Goal: Information Seeking & Learning: Learn about a topic

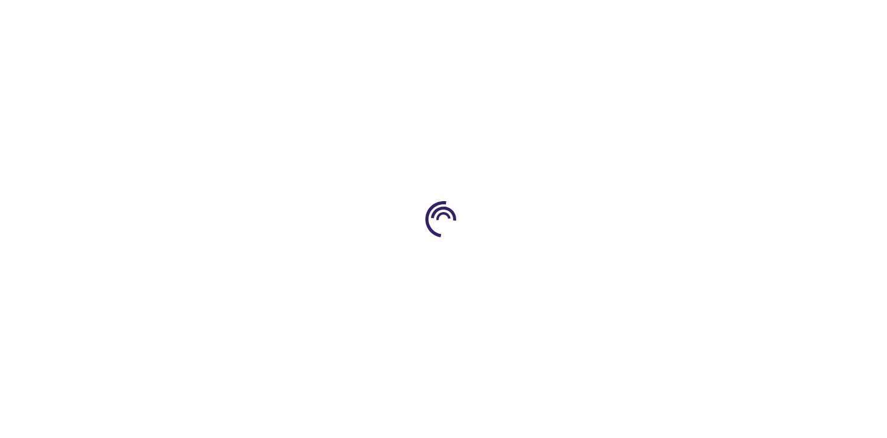
type input "0"
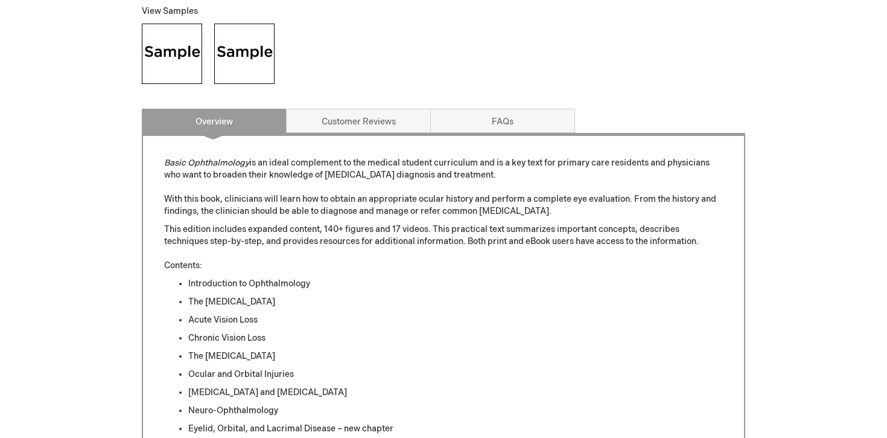
scroll to position [649, 0]
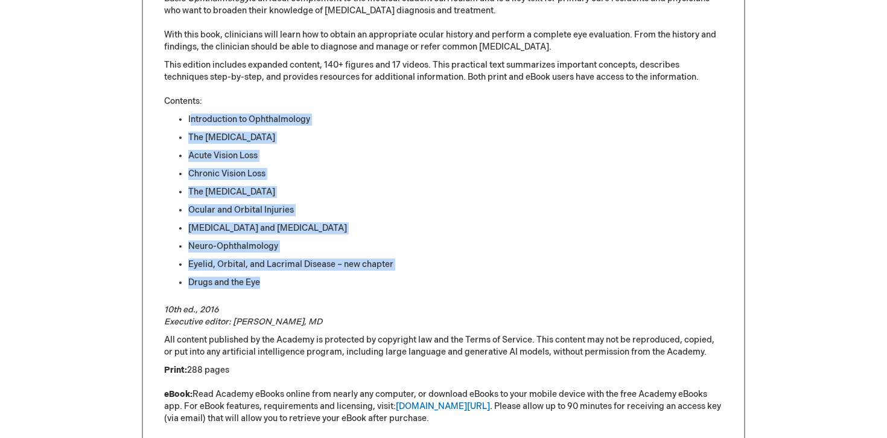
drag, startPoint x: 190, startPoint y: 121, endPoint x: 211, endPoint y: 301, distance: 180.6
click at [211, 301] on div "Basic Ophthalmology is an ideal complement to the medical student curriculum an…" at bounding box center [443, 227] width 559 height 468
click at [211, 256] on ul "Introduction to Ophthalmology The [MEDICAL_DATA] Acute Vision Loss Chronic Visi…" at bounding box center [443, 200] width 559 height 175
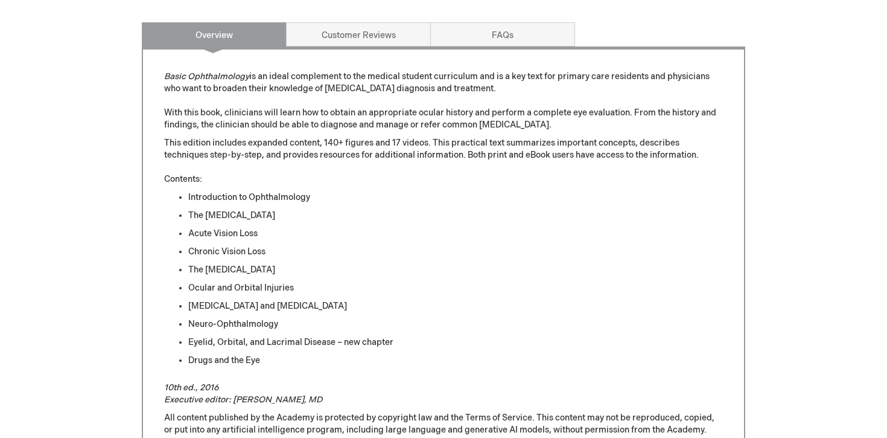
scroll to position [393, 0]
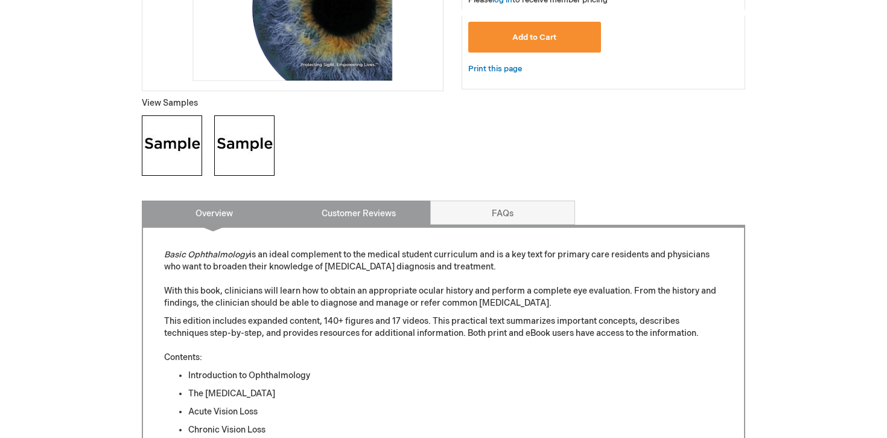
click at [336, 211] on link "Customer Reviews" at bounding box center [358, 212] width 145 height 24
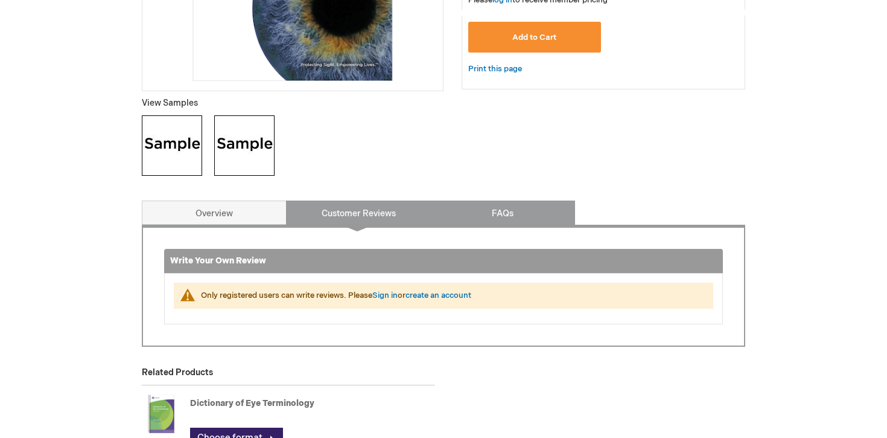
click at [479, 203] on link "FAQs" at bounding box center [502, 212] width 145 height 24
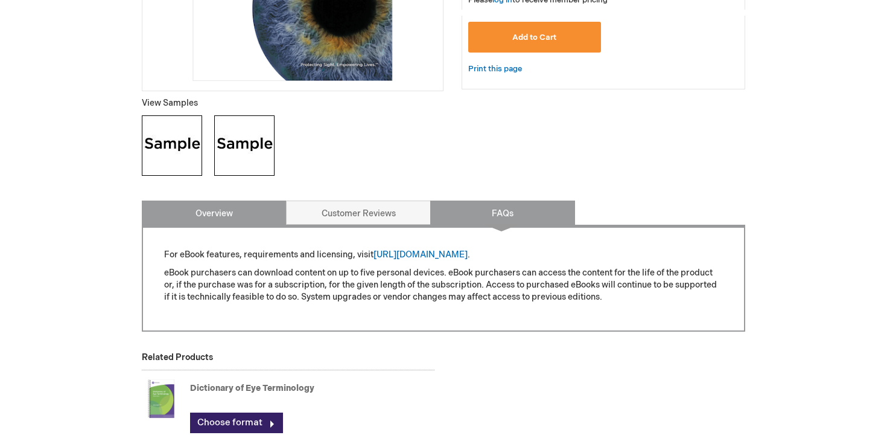
click at [269, 209] on link "Overview" at bounding box center [214, 212] width 145 height 24
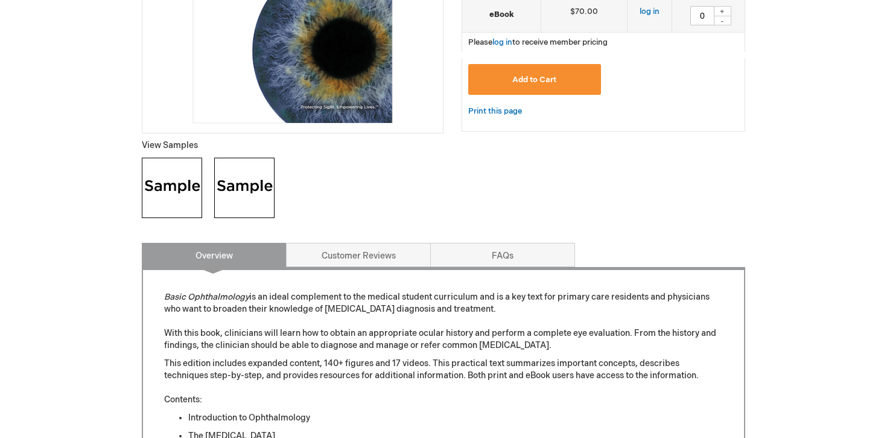
scroll to position [270, 0]
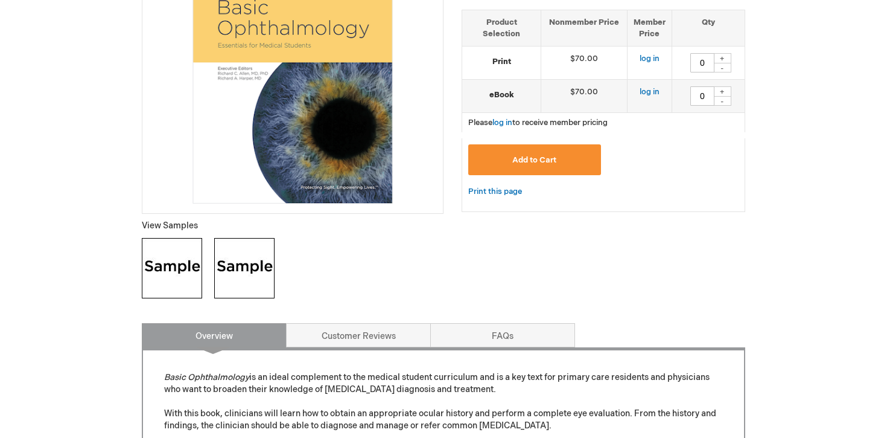
click at [168, 238] on img at bounding box center [172, 268] width 60 height 60
click at [233, 272] on img at bounding box center [244, 268] width 60 height 60
